Goal: Book appointment/travel/reservation

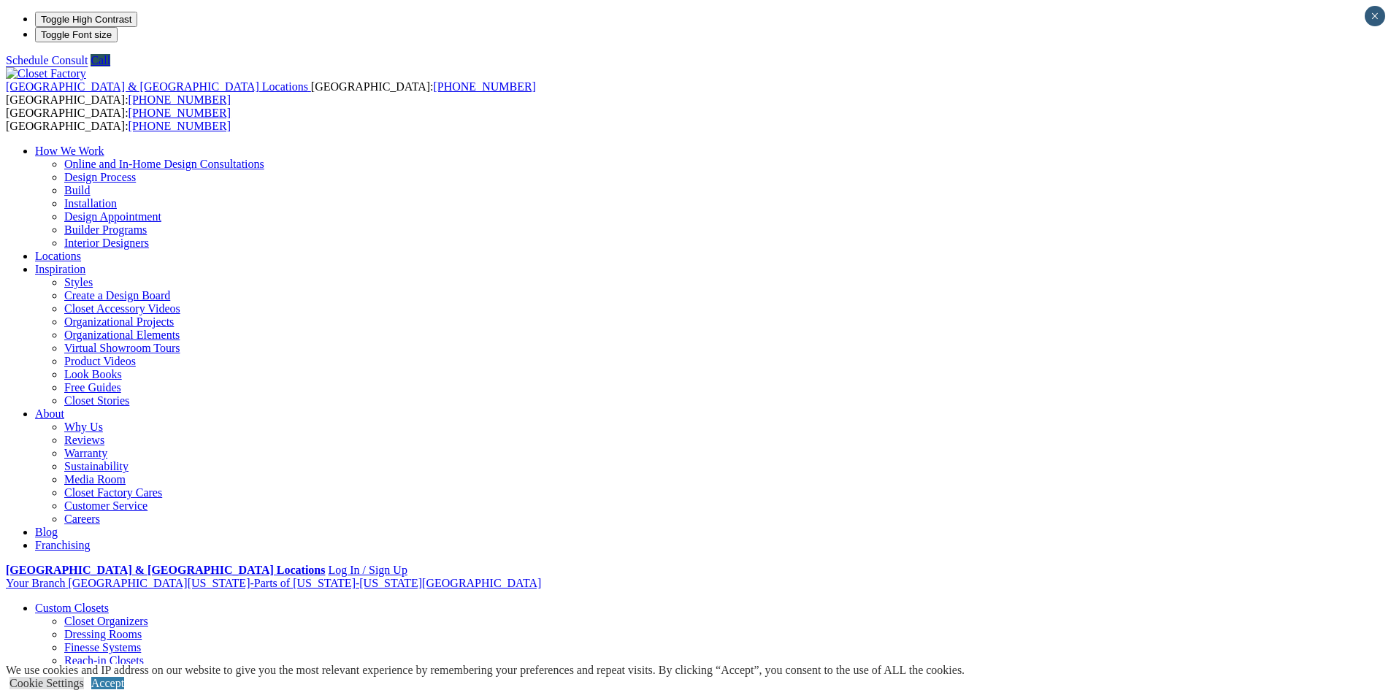
click at [1123, 577] on li "Your Branch Northern Virginia-Parts of Maryland-Washington D.C. ZIP code *" at bounding box center [696, 583] width 1380 height 13
click at [1236, 577] on li "Your Branch Northern Virginia-Parts of Maryland-Washington D.C. ZIP code *" at bounding box center [696, 584] width 1380 height 15
click at [1234, 577] on li "Your Branch Northern Virginia-Parts of Maryland-Washington D.C. ZIP code *" at bounding box center [696, 584] width 1380 height 15
type input "*****"
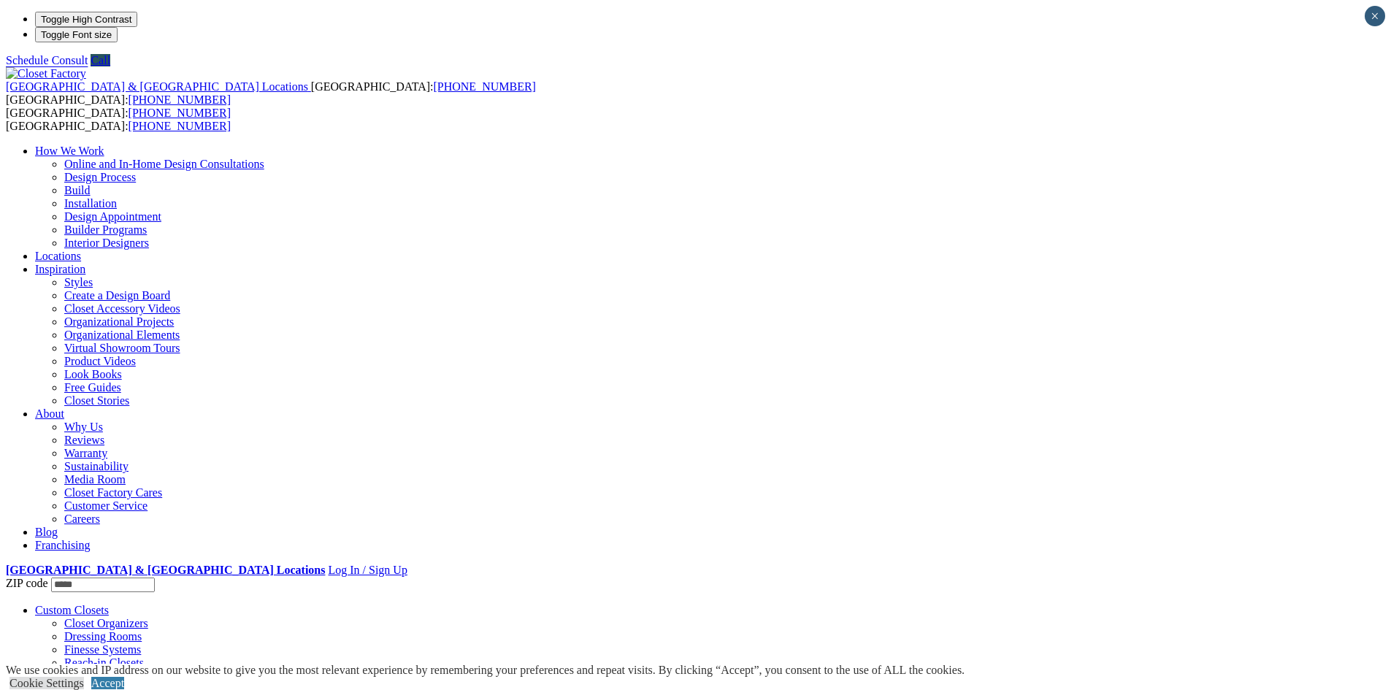
click input "*" at bounding box center [0, 0] width 0 height 0
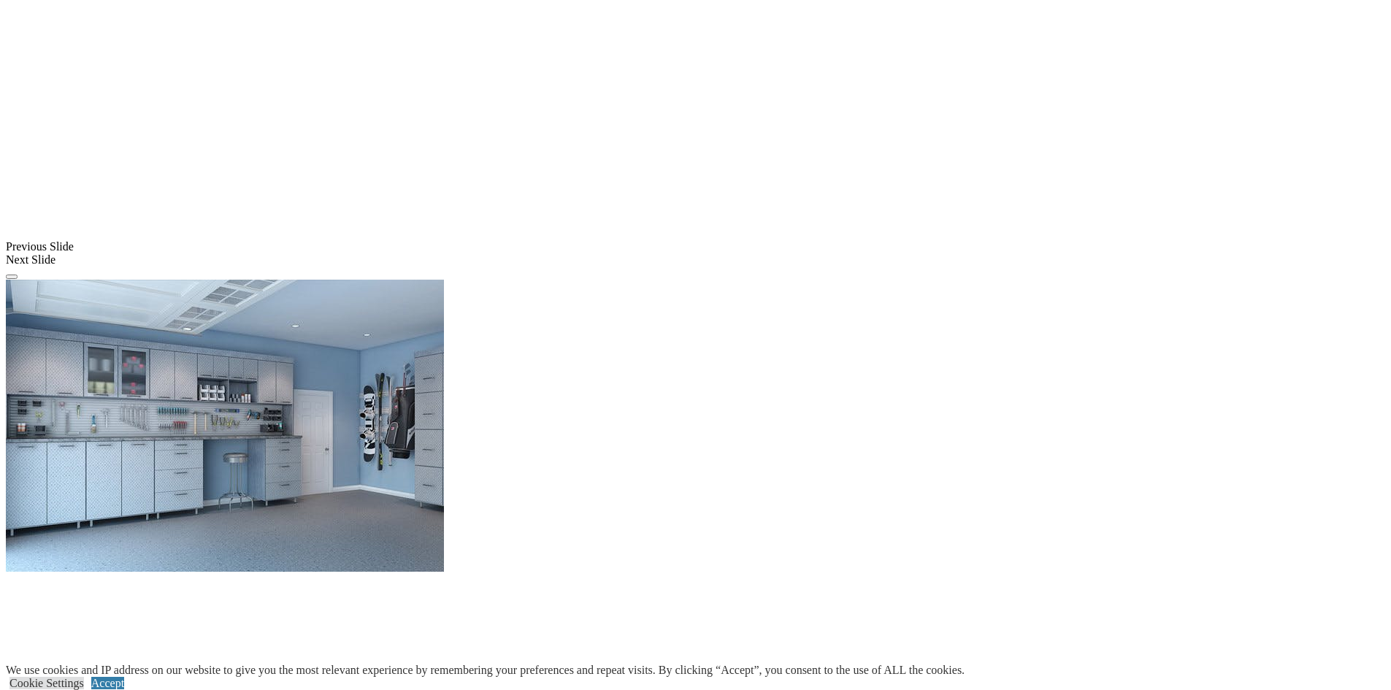
scroll to position [1388, 0]
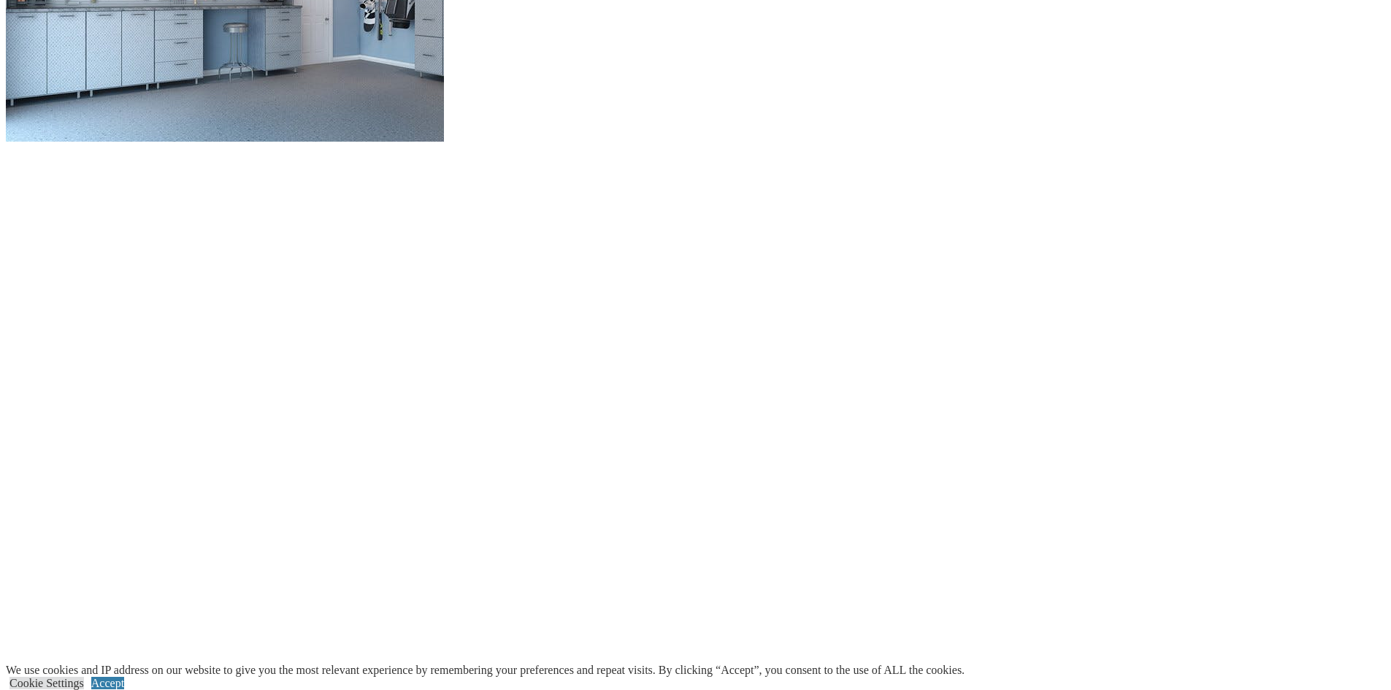
scroll to position [1753, 0]
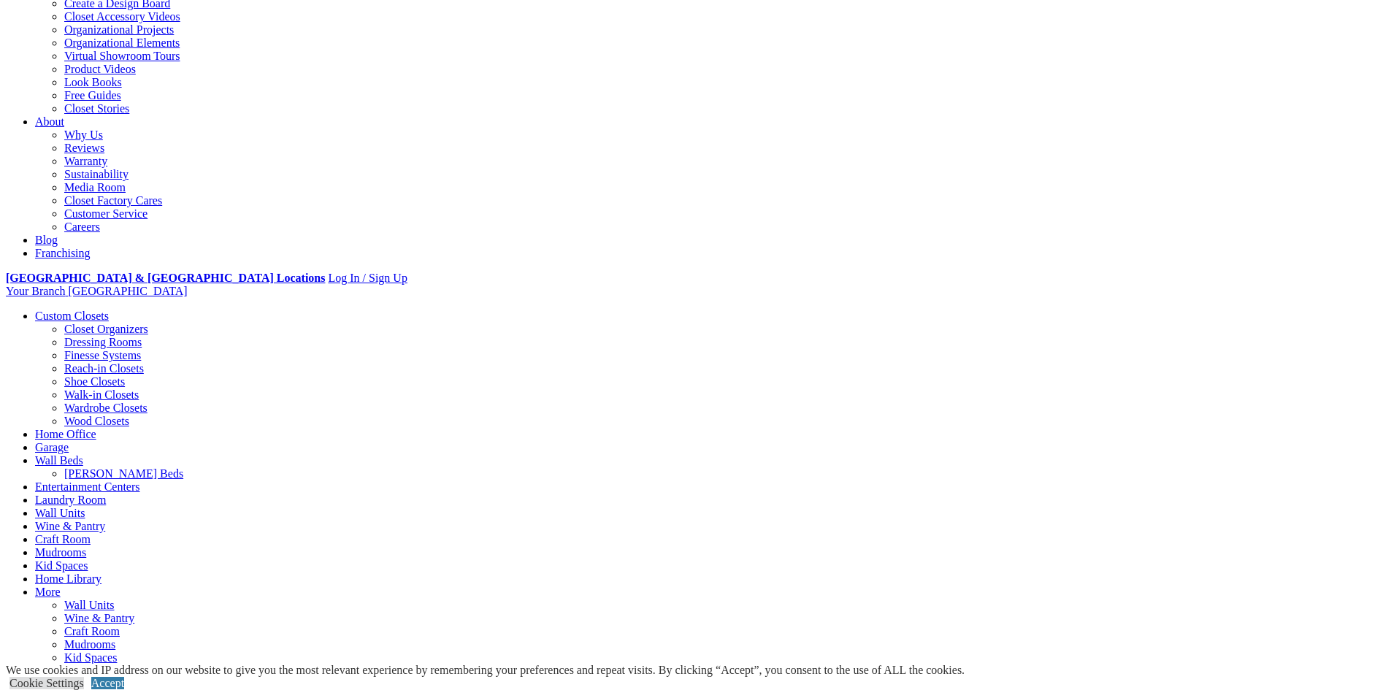
scroll to position [0, 0]
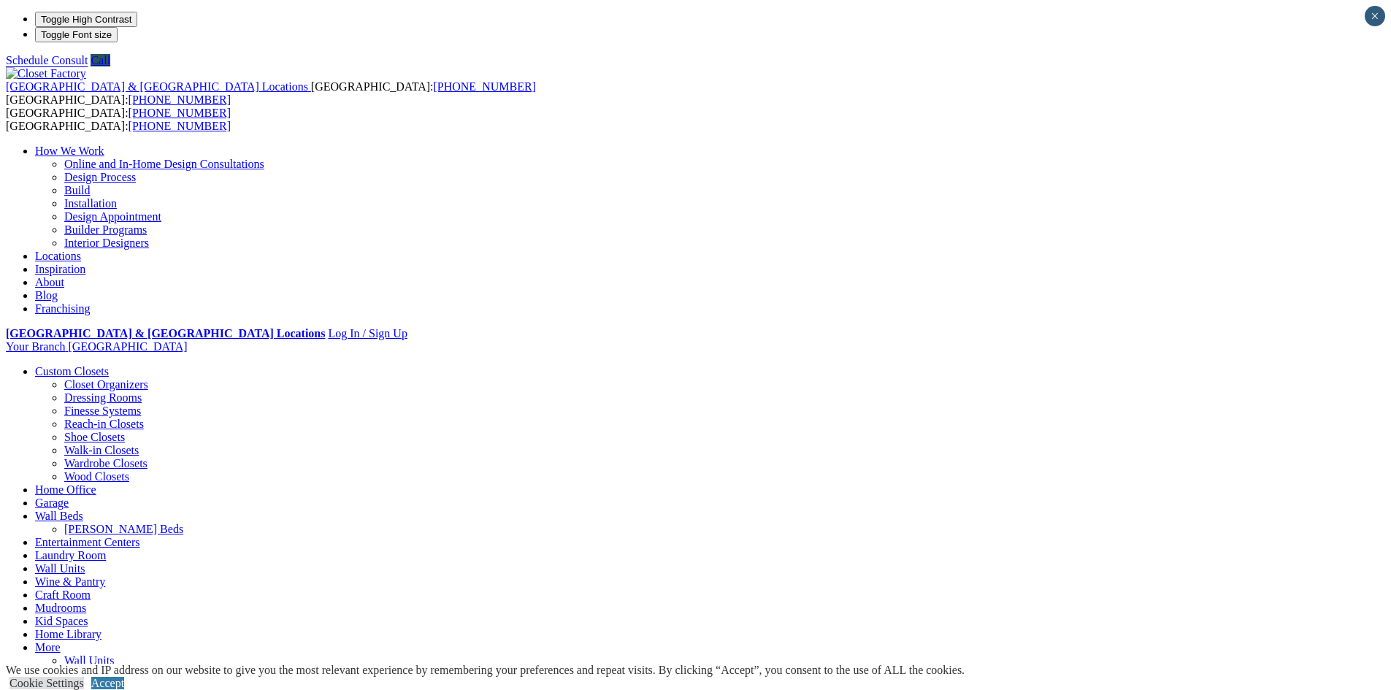
click at [264, 158] on link "Online and In-Home Design Consultations" at bounding box center [164, 164] width 200 height 12
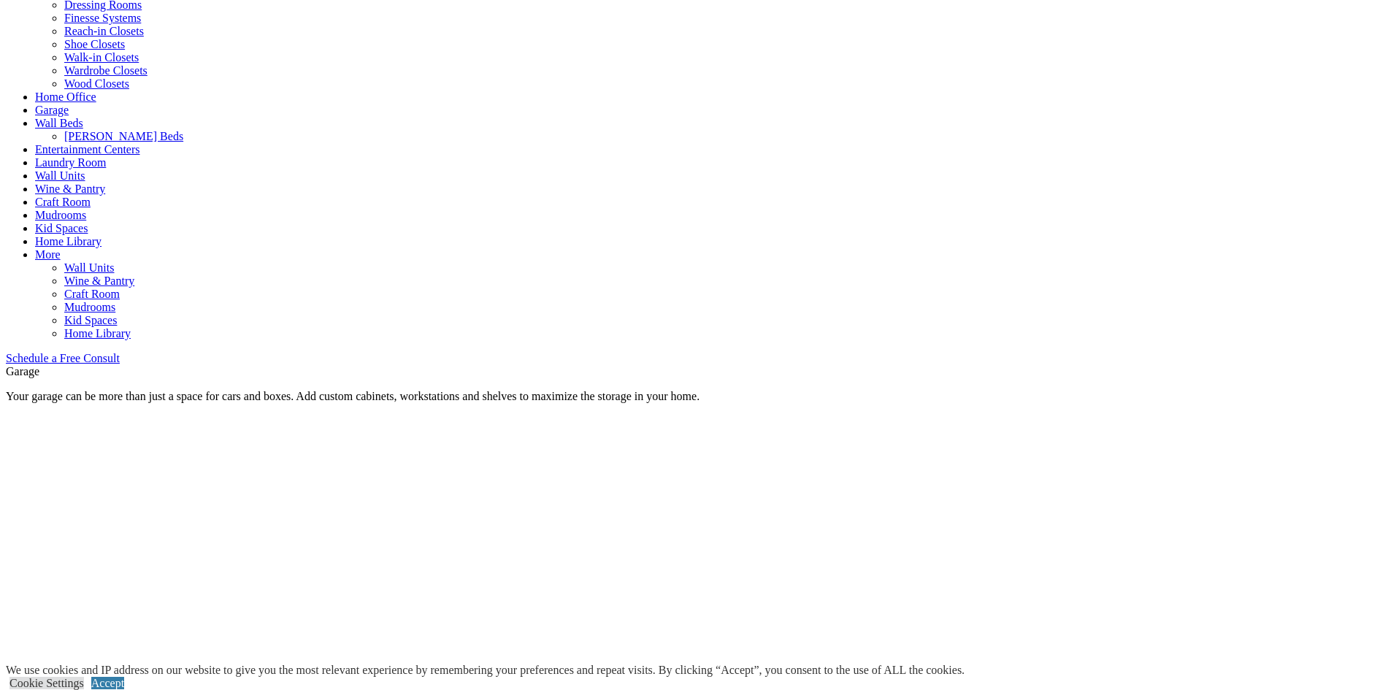
scroll to position [365, 0]
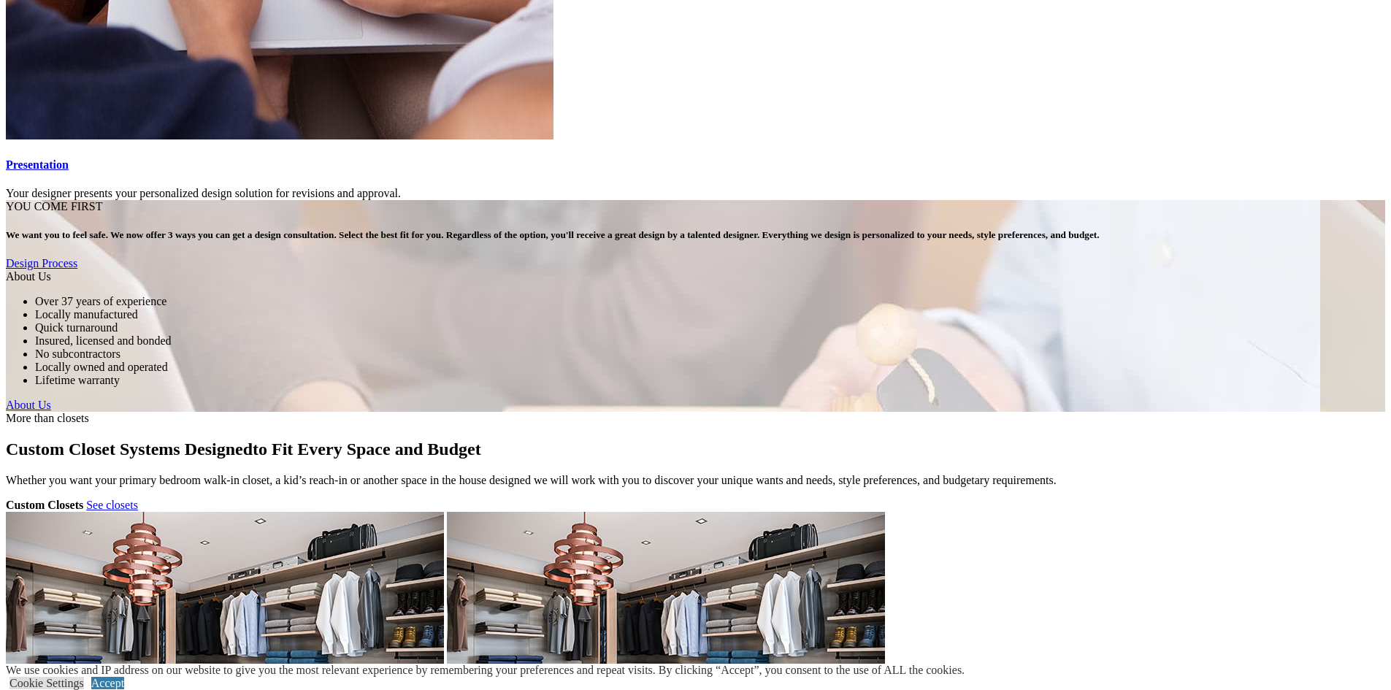
scroll to position [3944, 0]
